Goal: Information Seeking & Learning: Compare options

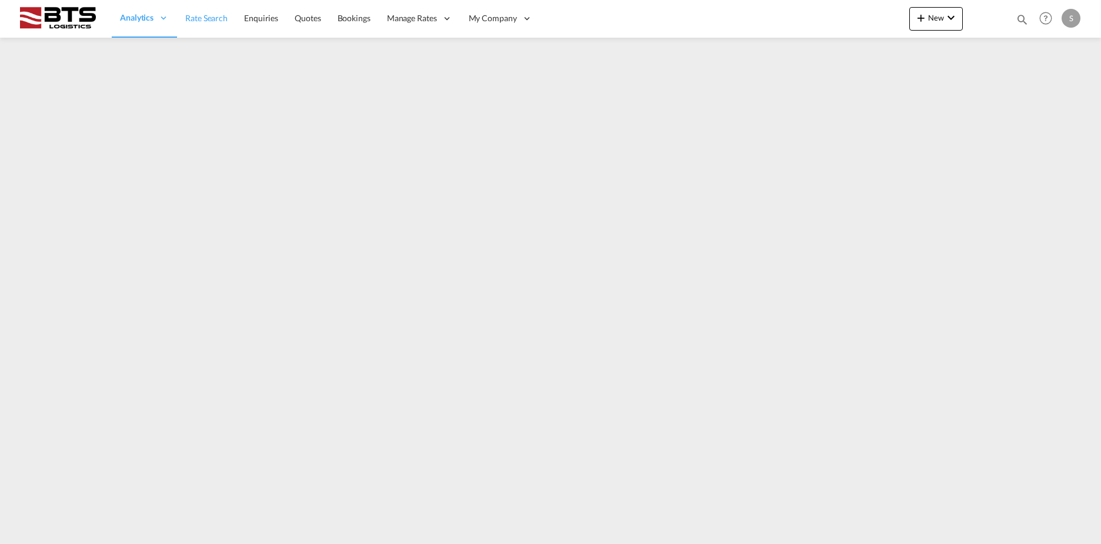
click at [194, 15] on span "Rate Search" at bounding box center [206, 18] width 42 height 10
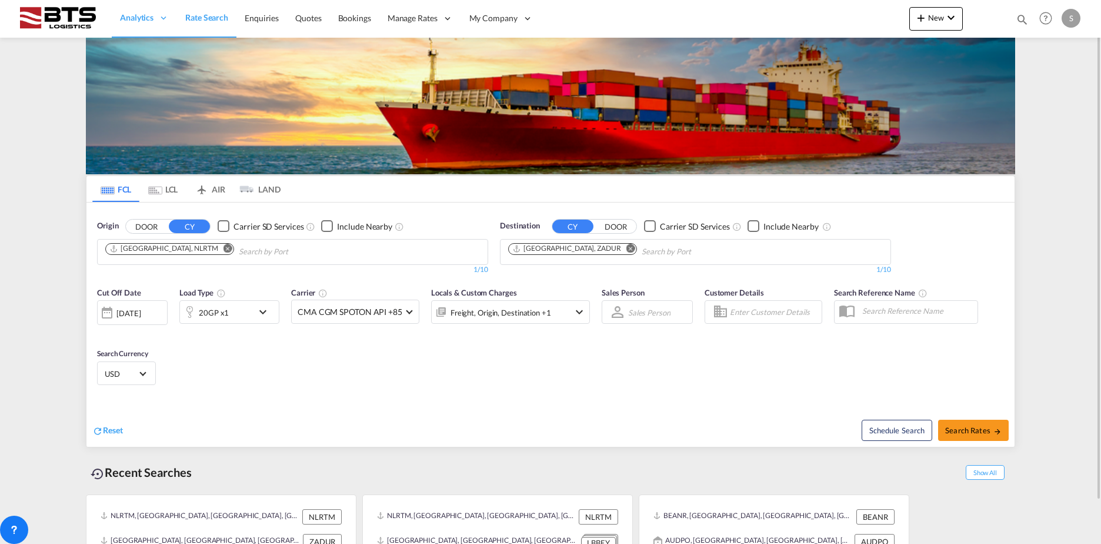
click at [627, 246] on md-icon "Remove" at bounding box center [631, 248] width 9 height 9
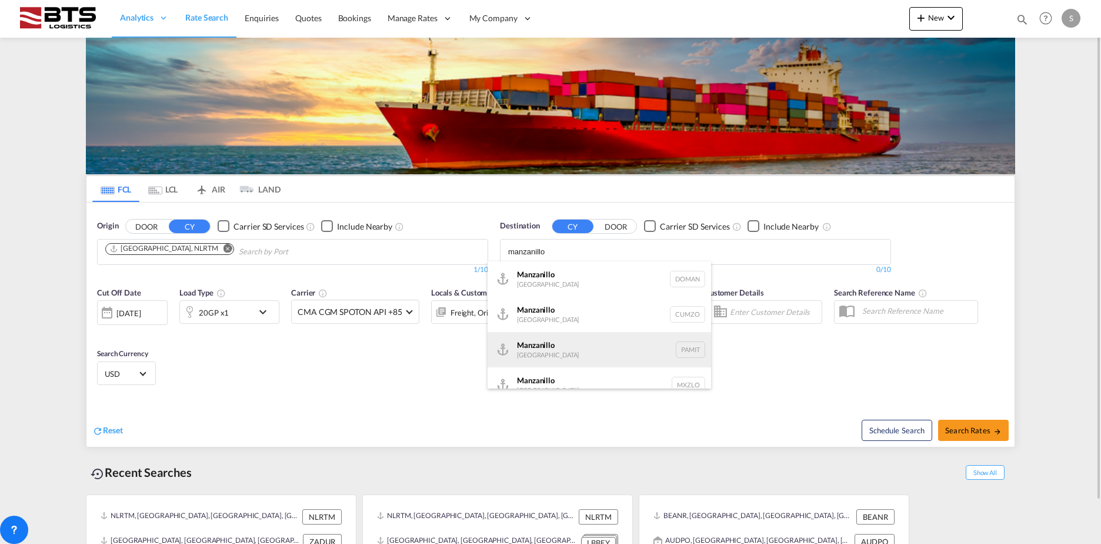
type input "manzanillo"
click at [563, 348] on div "Manzanillo [GEOGRAPHIC_DATA] PAMIT" at bounding box center [600, 349] width 224 height 35
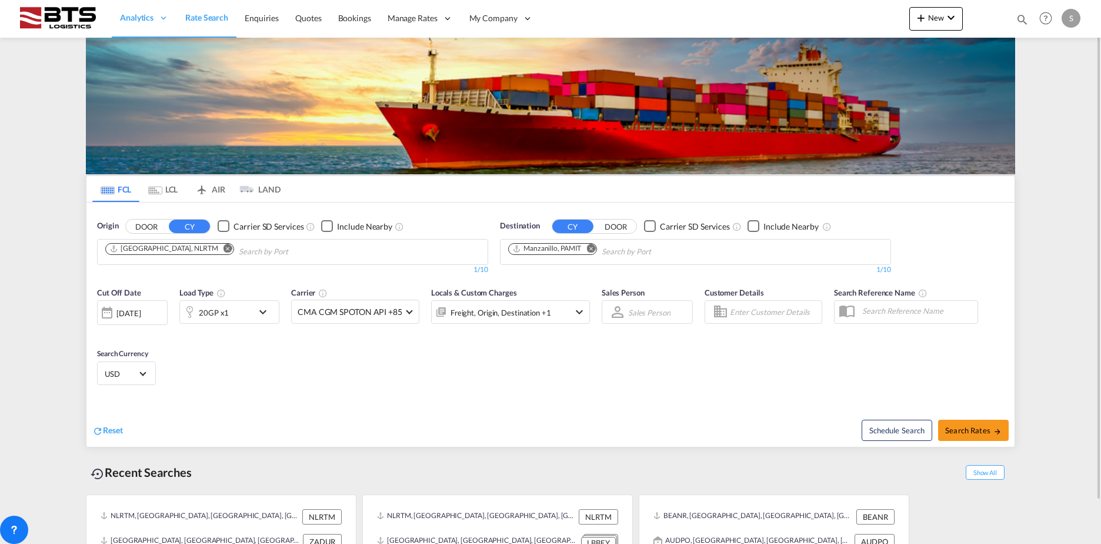
click at [234, 312] on div "20GP x1" at bounding box center [216, 312] width 73 height 24
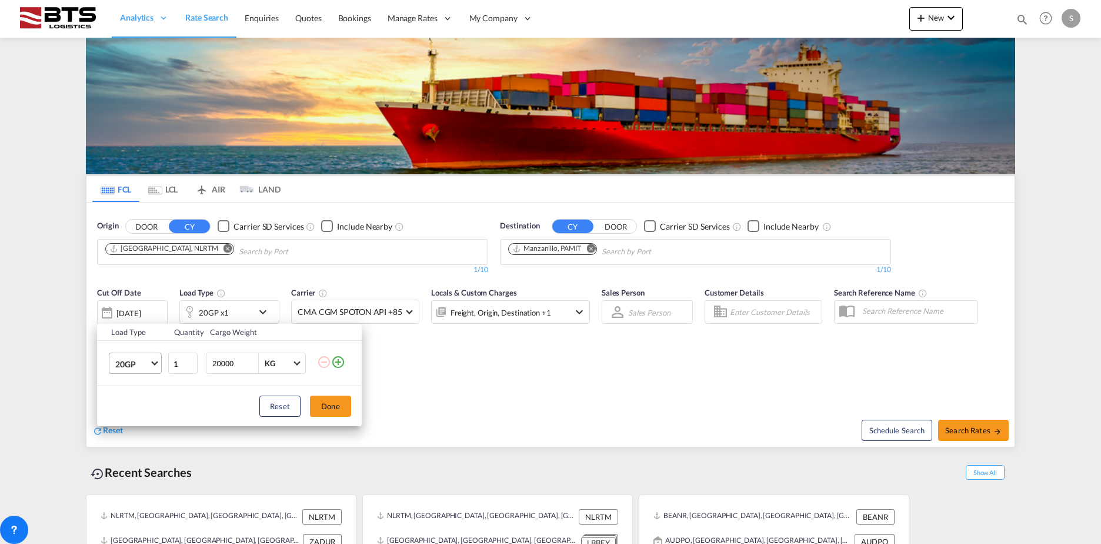
click at [118, 355] on md-select-value "20GP" at bounding box center [137, 363] width 47 height 20
click at [128, 419] on div "40HC" at bounding box center [126, 420] width 22 height 12
click at [329, 404] on button "Done" at bounding box center [330, 405] width 41 height 21
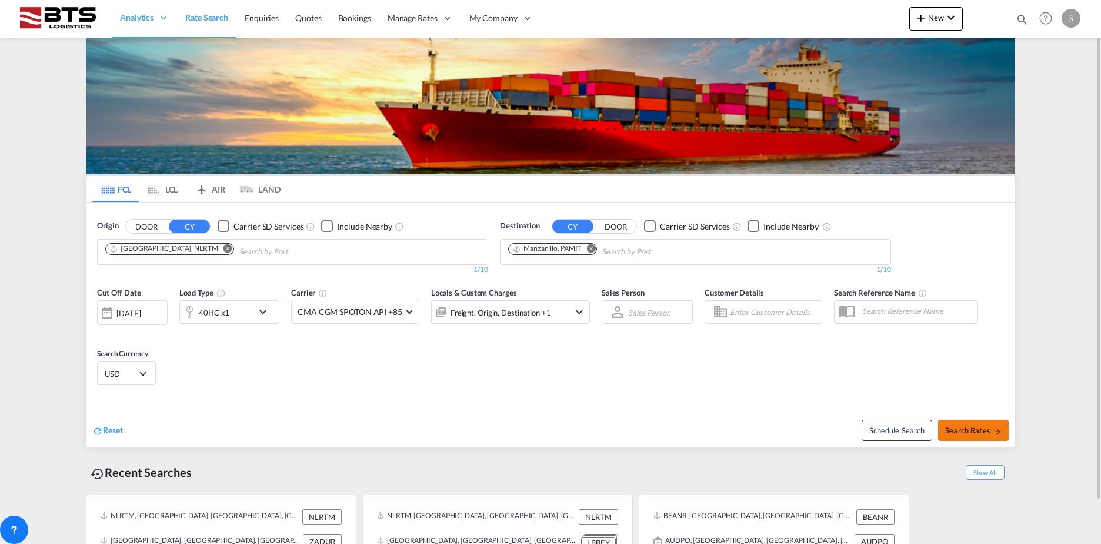
click at [973, 428] on span "Search Rates" at bounding box center [973, 429] width 56 height 9
type input "NLRTM to PAMIT / [DATE]"
